Goal: Information Seeking & Learning: Learn about a topic

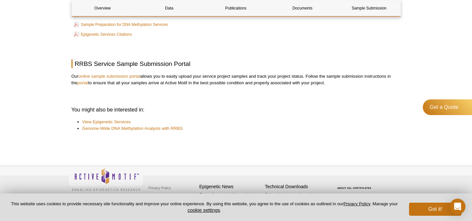
scroll to position [1282, 0]
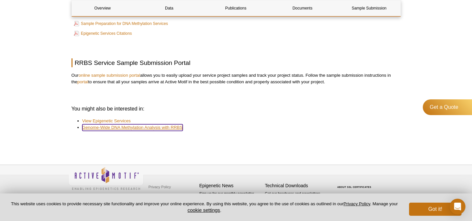
click at [98, 127] on link "Genome-Wide DNA Methylation Analysis with RRBS" at bounding box center [132, 127] width 100 height 7
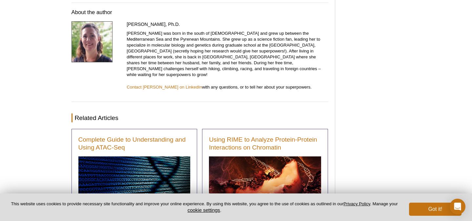
scroll to position [1589, 0]
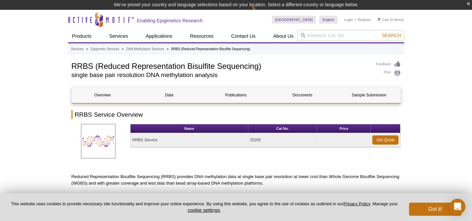
scroll to position [951, 0]
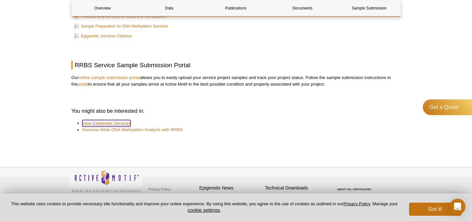
click at [91, 120] on link "View Epigenetic Services" at bounding box center [106, 123] width 49 height 7
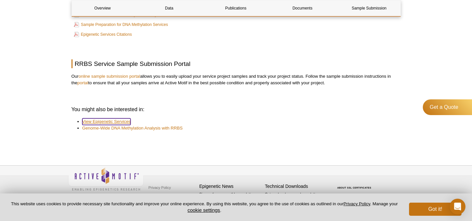
scroll to position [945, 0]
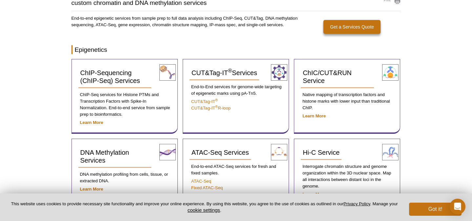
scroll to position [78, 0]
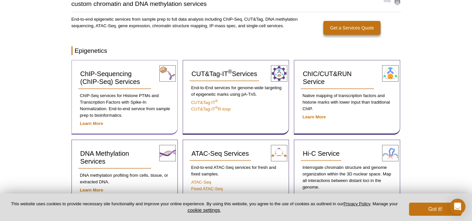
click at [102, 114] on p "ChIP-Seq services for Histone PTMs and Transcription Factors with Spike-In Norm…" at bounding box center [124, 106] width 93 height 26
click at [91, 127] on p "Learn More" at bounding box center [124, 123] width 93 height 7
click at [93, 125] on strong "Learn More" at bounding box center [91, 123] width 23 height 5
click at [89, 190] on strong "Learn More" at bounding box center [91, 190] width 23 height 5
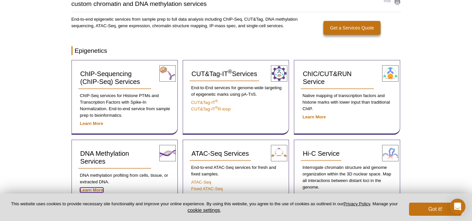
scroll to position [0, 0]
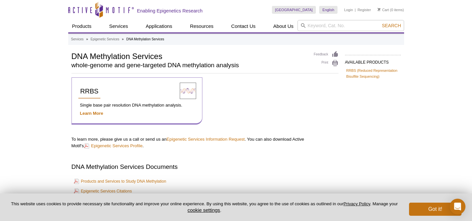
scroll to position [107, 0]
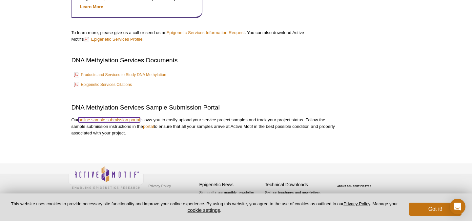
click at [116, 120] on link "online sample submission portal" at bounding box center [109, 120] width 62 height 5
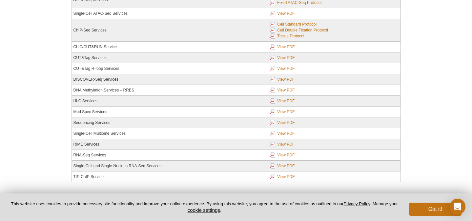
scroll to position [136, 0]
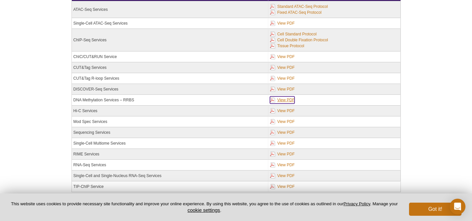
click at [279, 99] on link "View PDF" at bounding box center [282, 100] width 25 height 7
